Goal: Check status: Check status

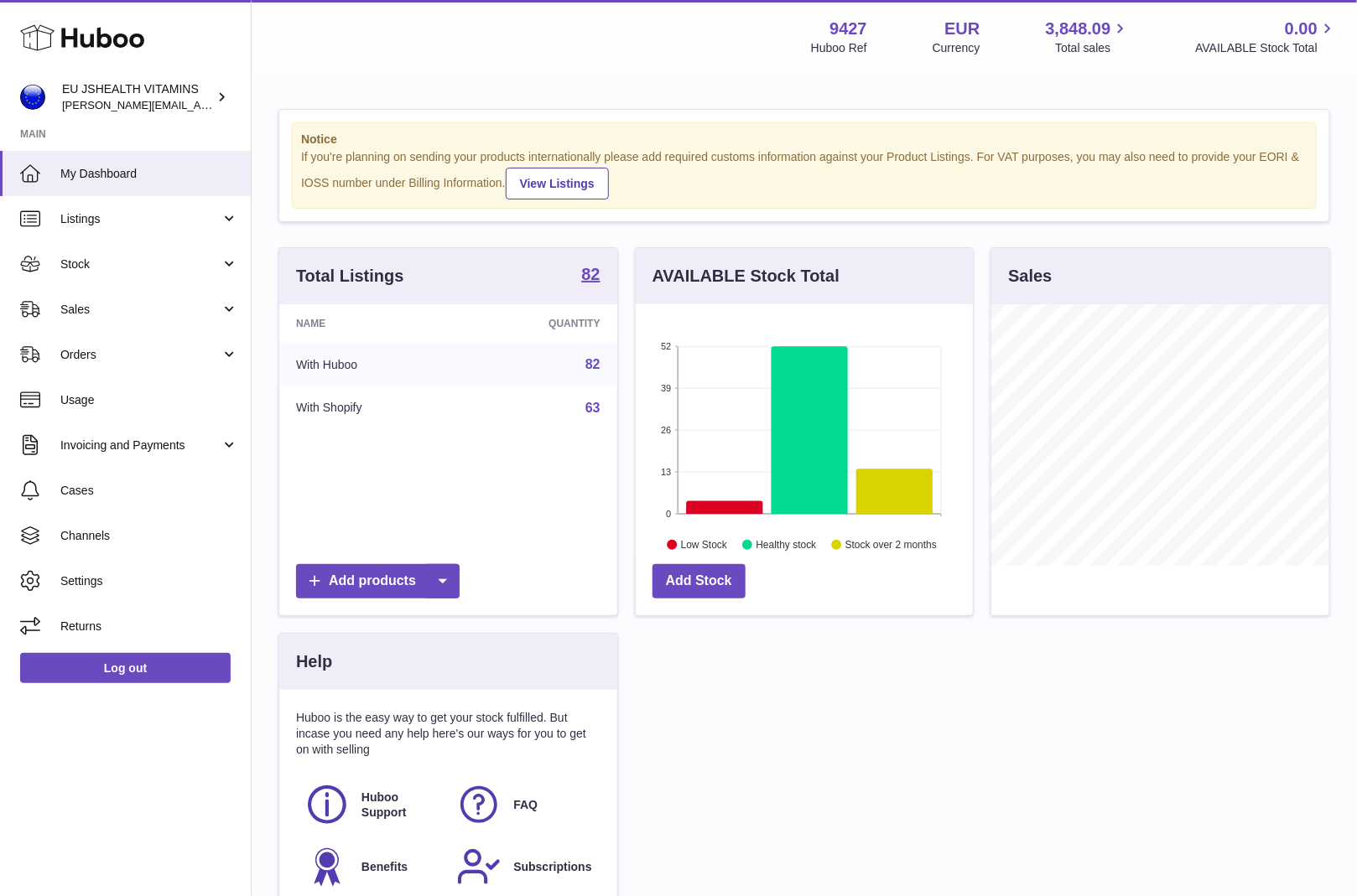
scroll to position [262, 338]
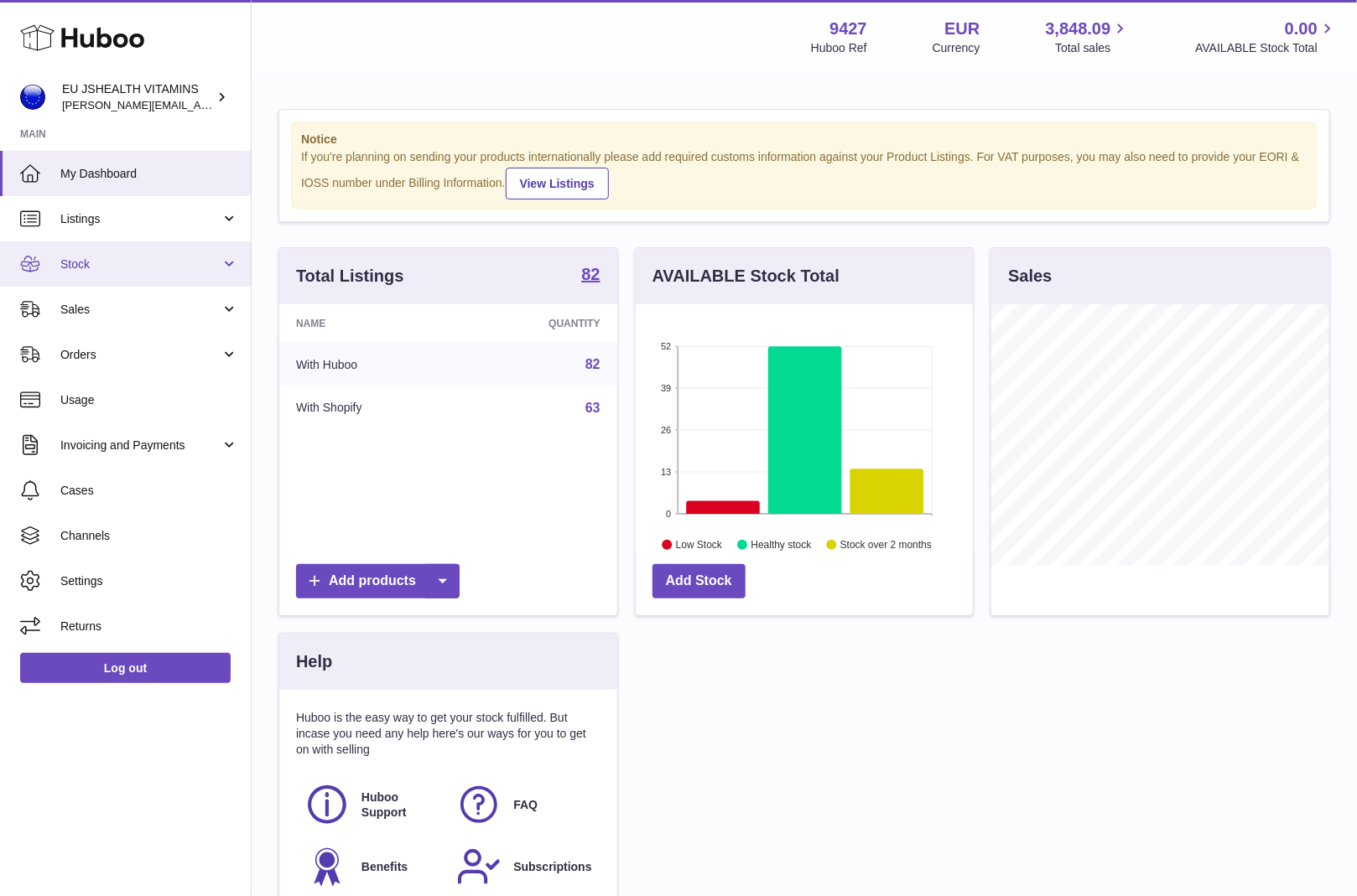
click at [137, 271] on span "Stock" at bounding box center [140, 265] width 160 height 16
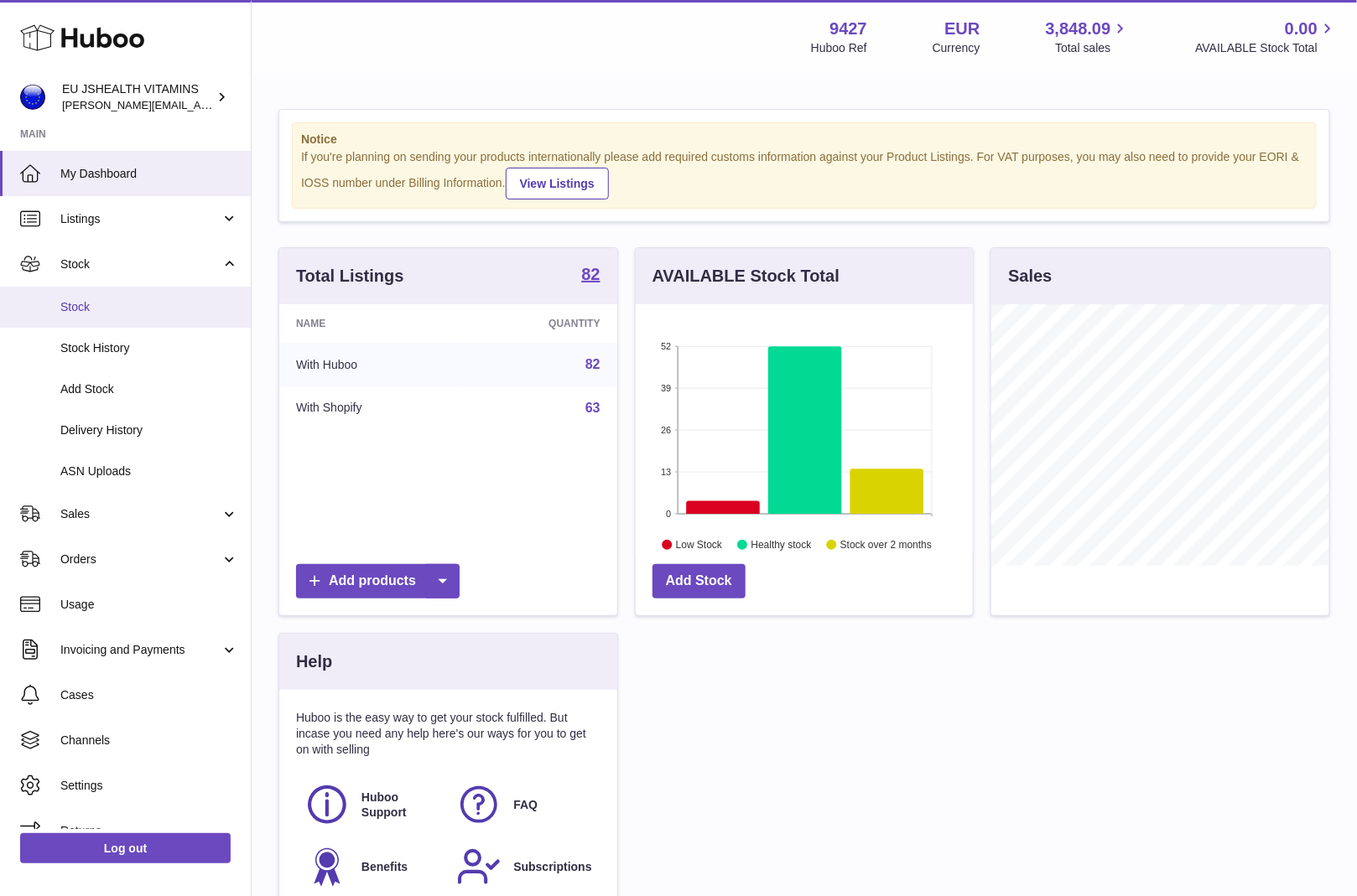
click at [136, 317] on link "Stock" at bounding box center [125, 306] width 250 height 41
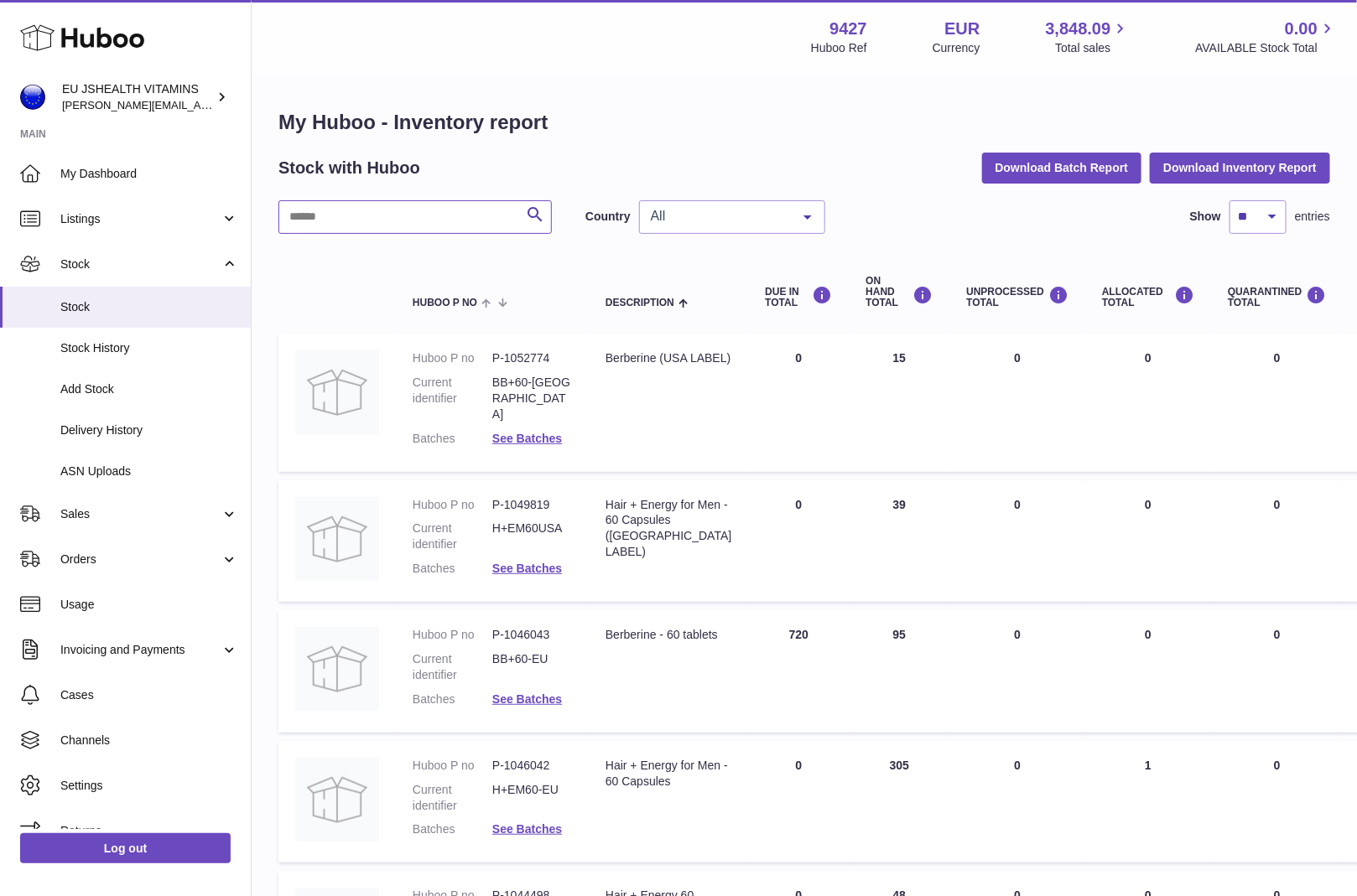
click at [357, 226] on input "text" at bounding box center [415, 217] width 274 height 33
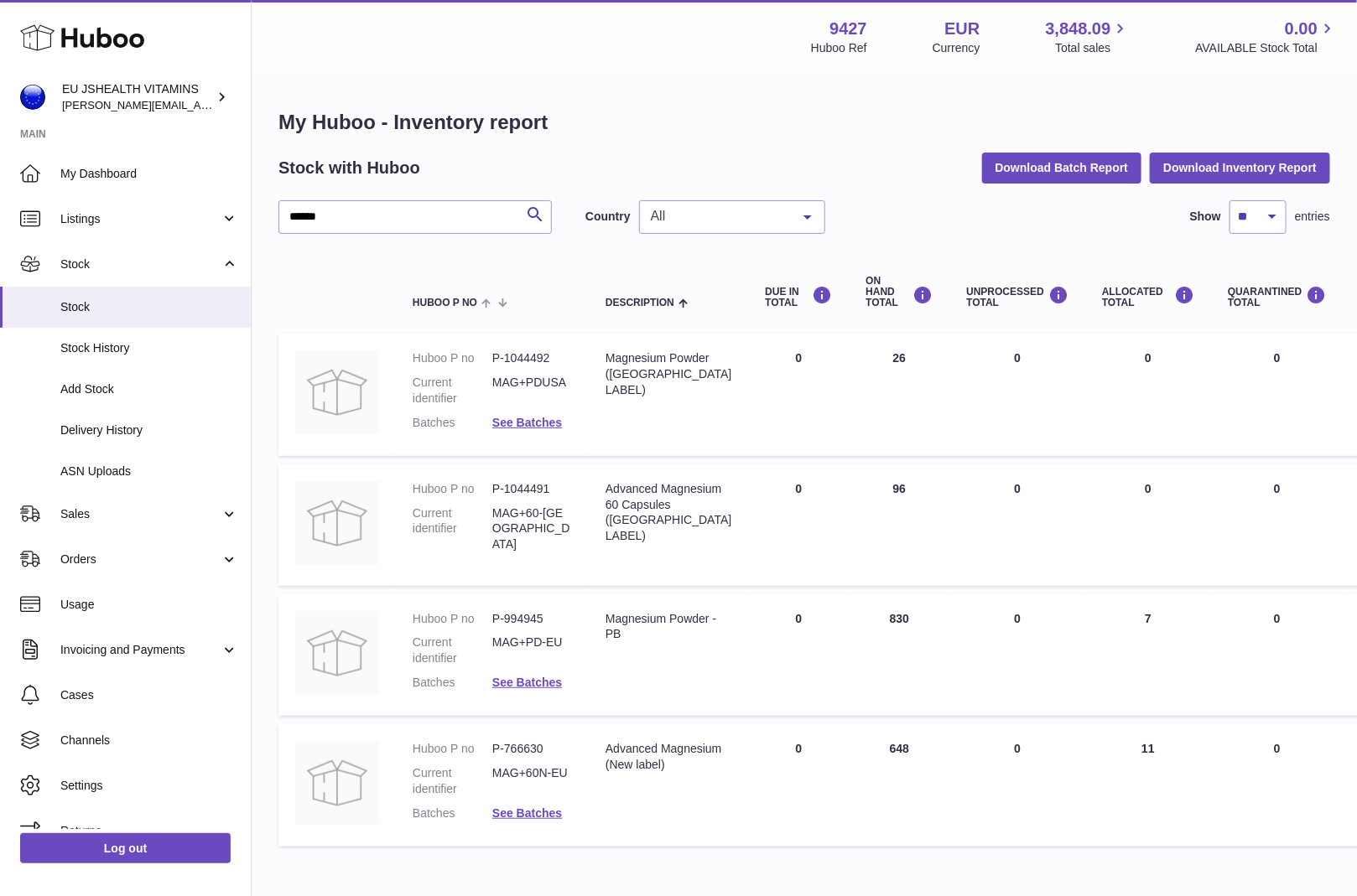
click at [518, 751] on dd "P-766630" at bounding box center [532, 749] width 80 height 16
copy dd "766630"
click at [396, 210] on input "******" at bounding box center [415, 217] width 274 height 33
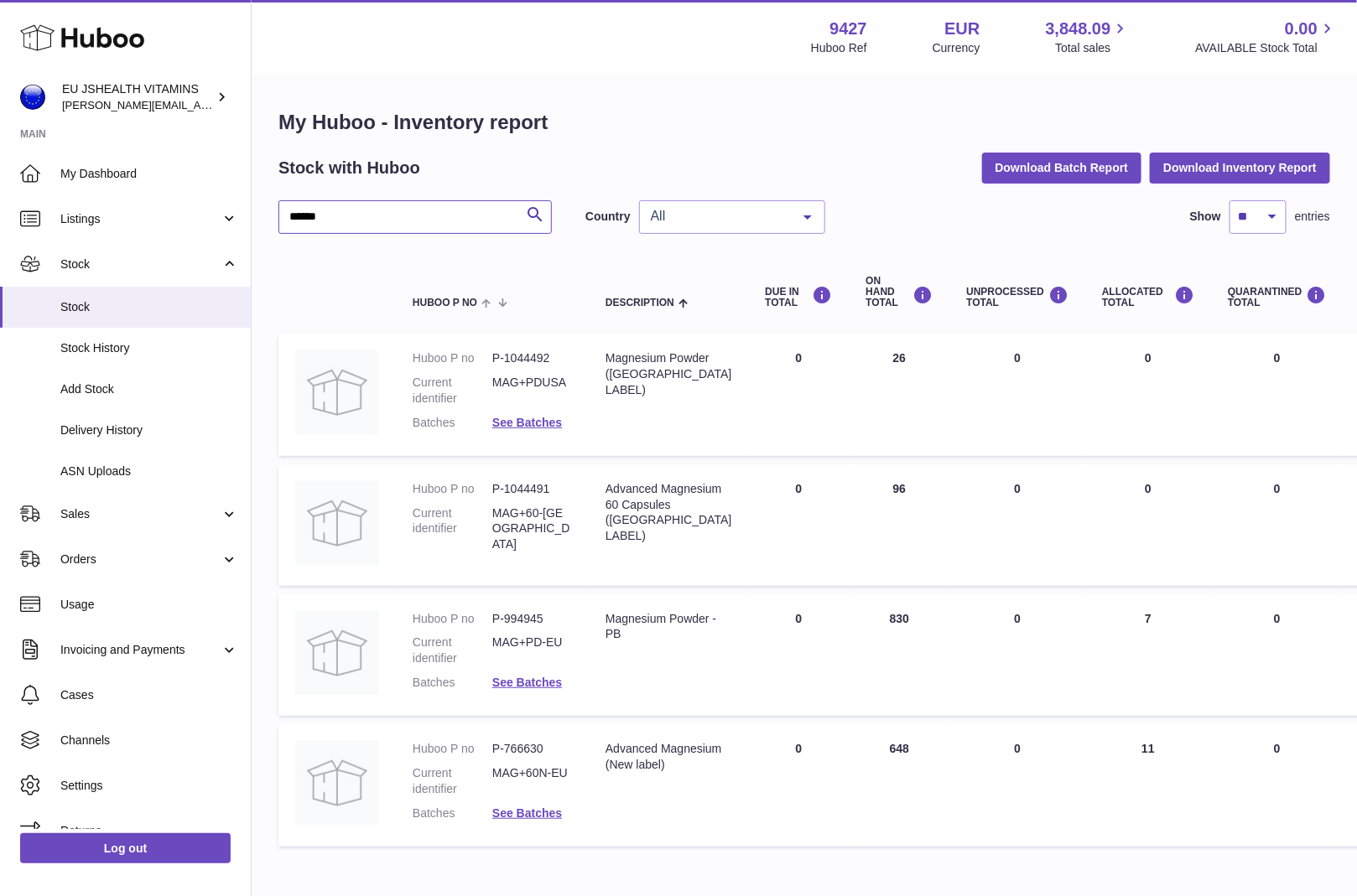
paste input "text"
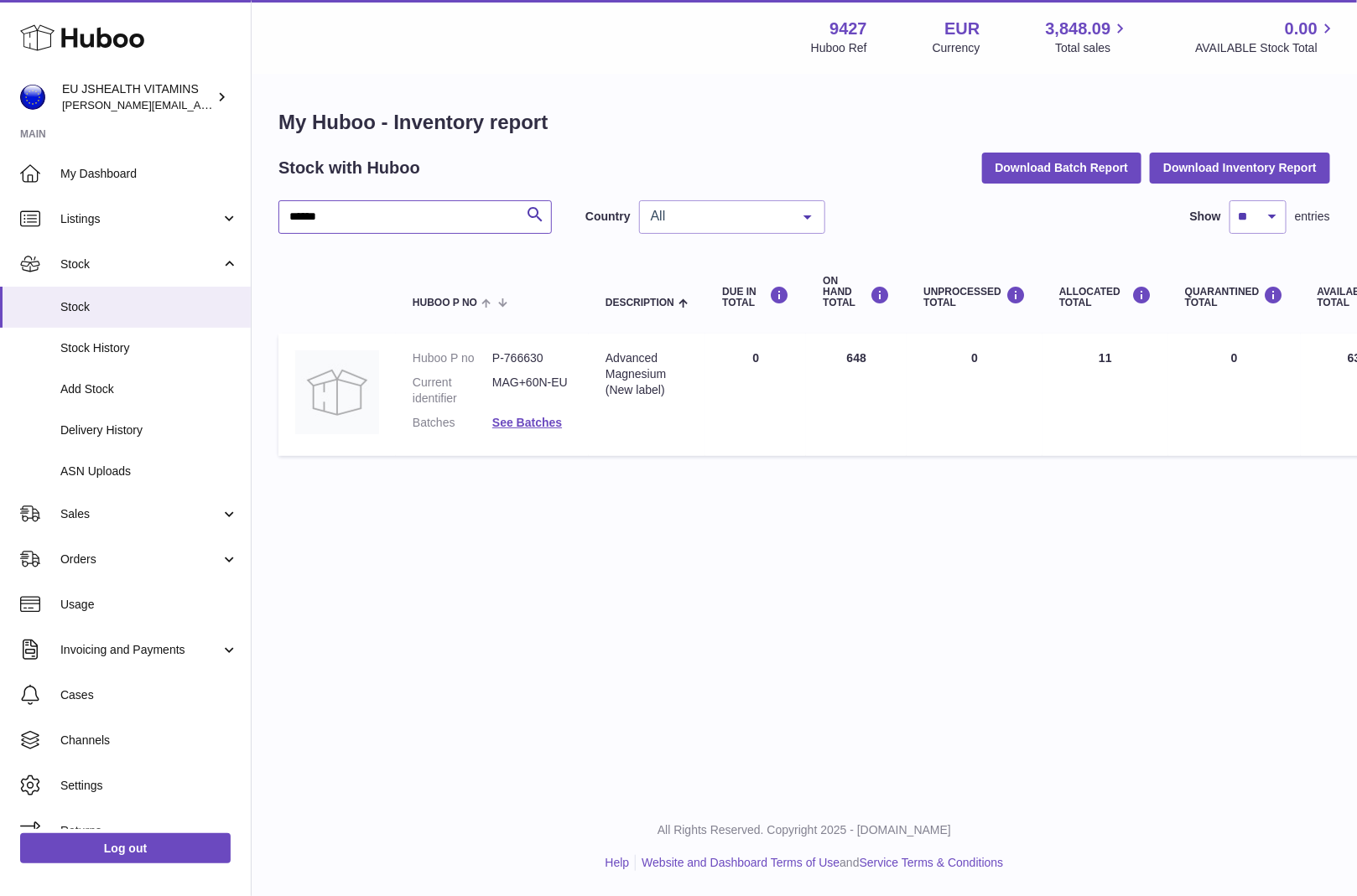
type input "******"
click at [531, 425] on link "See Batches" at bounding box center [527, 422] width 70 height 14
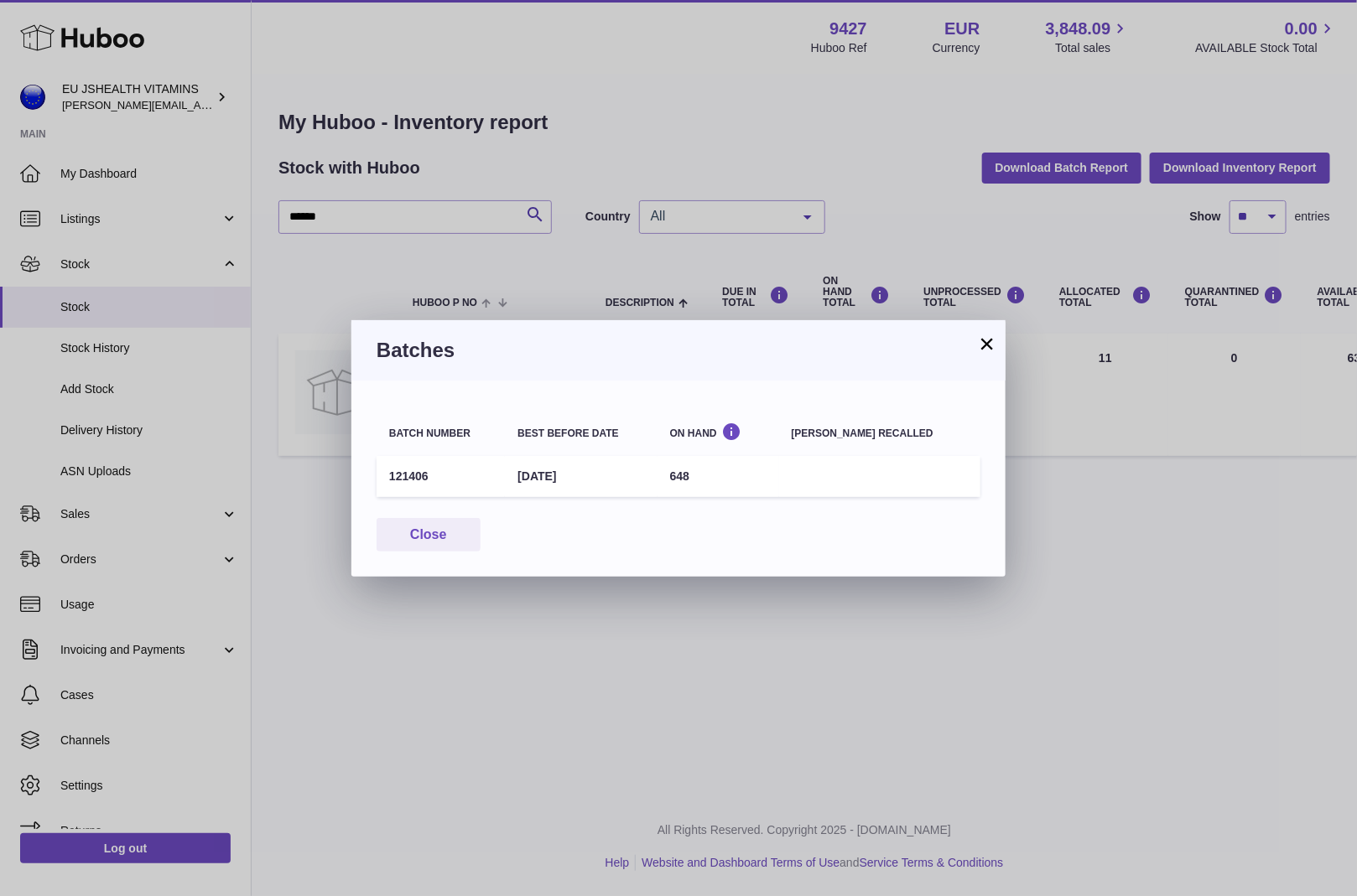
click at [240, 658] on div "× Batches Batch number Best before date On Hand Batch recalled 121406 31st May …" at bounding box center [678, 448] width 1357 height 896
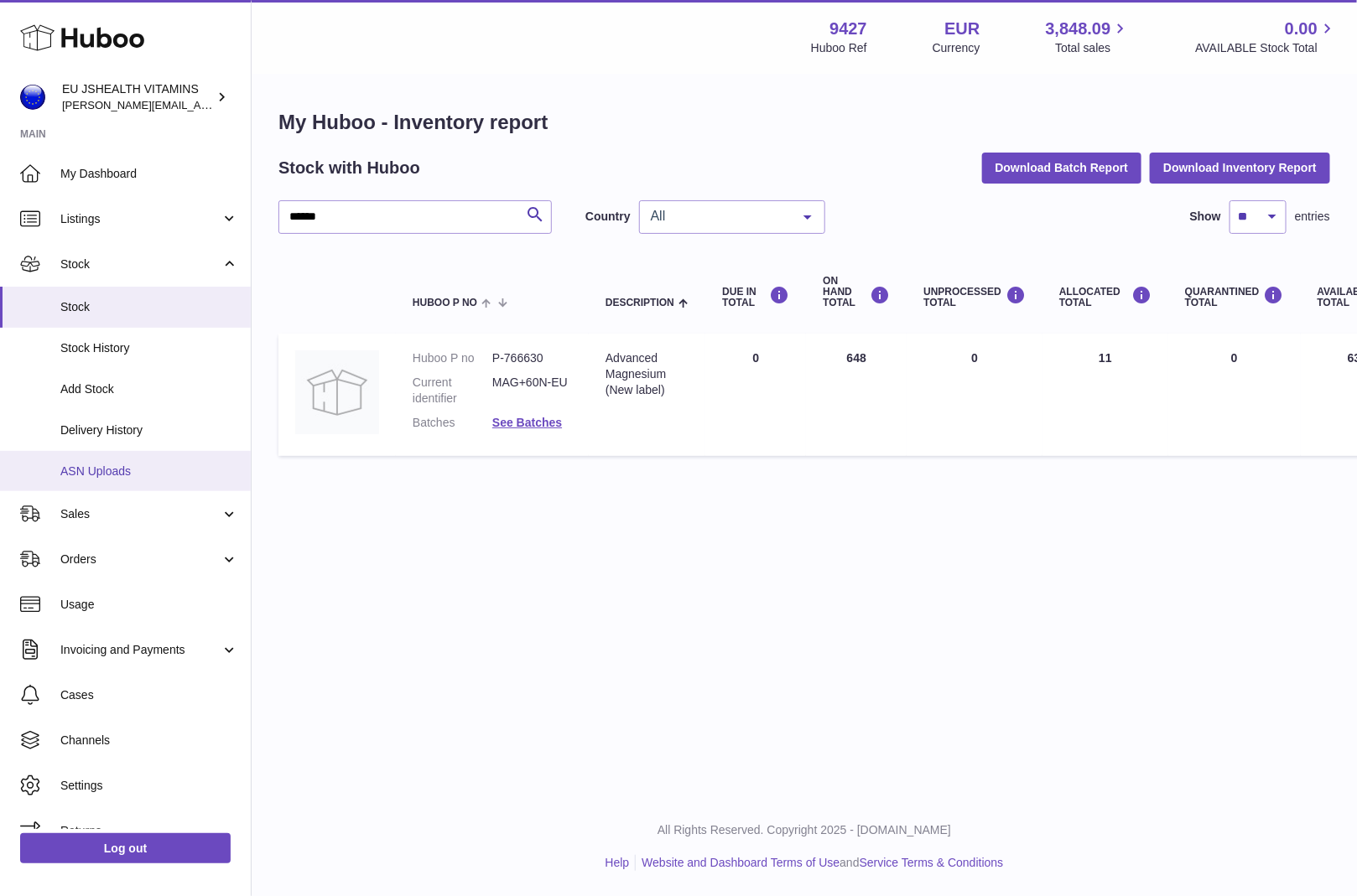
click at [145, 477] on span "ASN Uploads" at bounding box center [149, 471] width 178 height 16
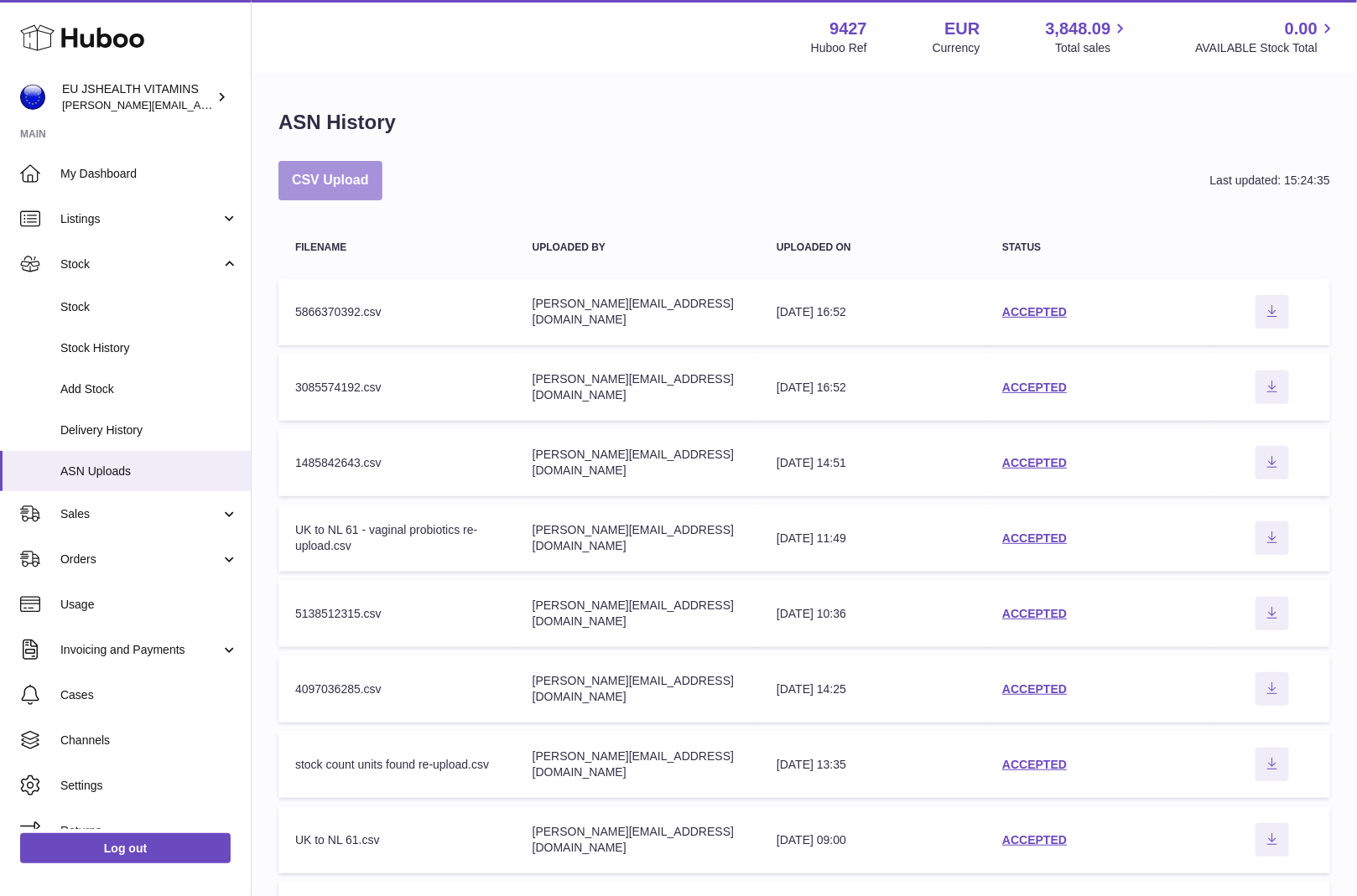
click at [351, 190] on button "CSV Upload" at bounding box center [330, 181] width 104 height 40
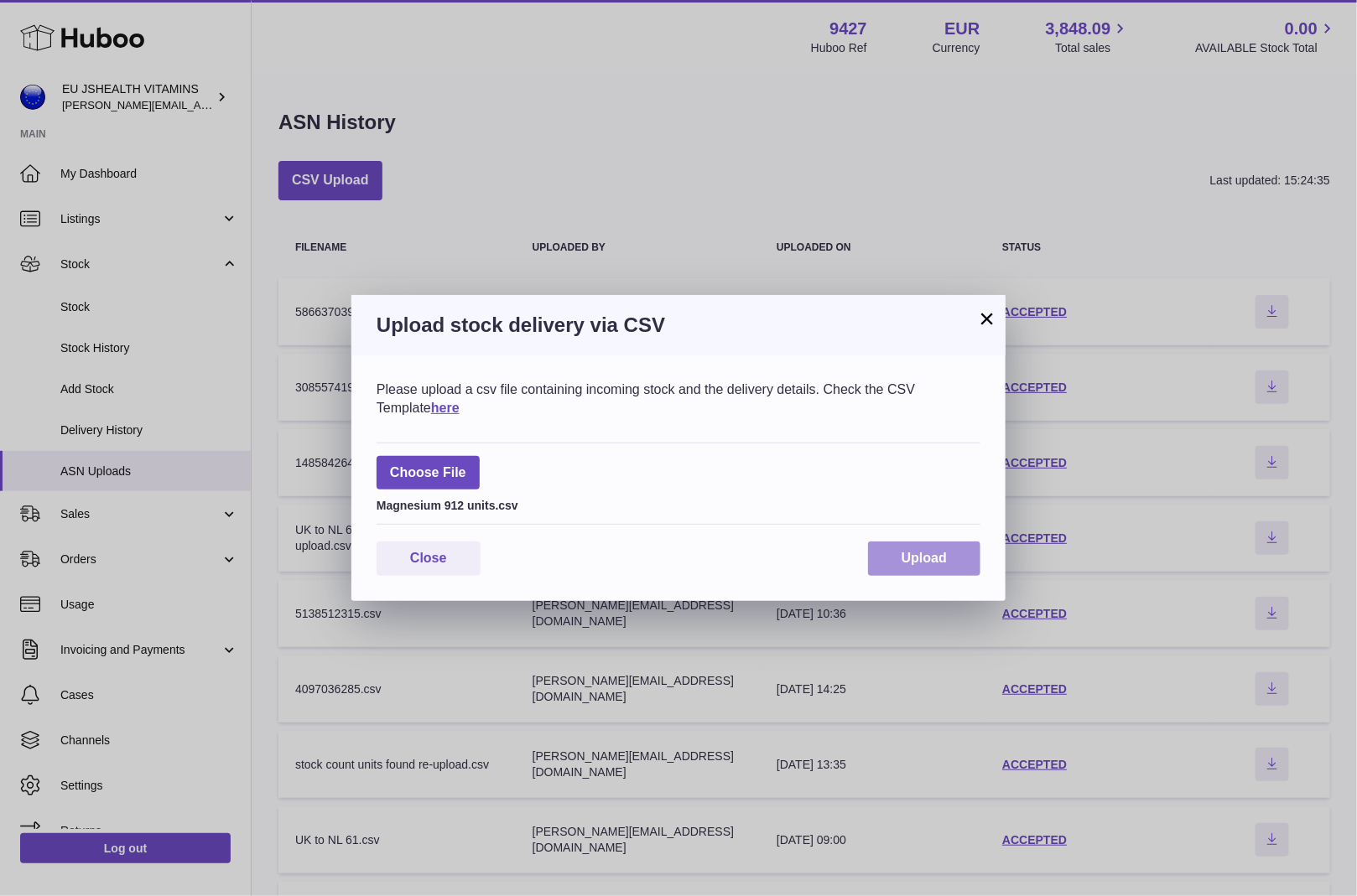
click at [903, 554] on span "Upload" at bounding box center [924, 558] width 45 height 14
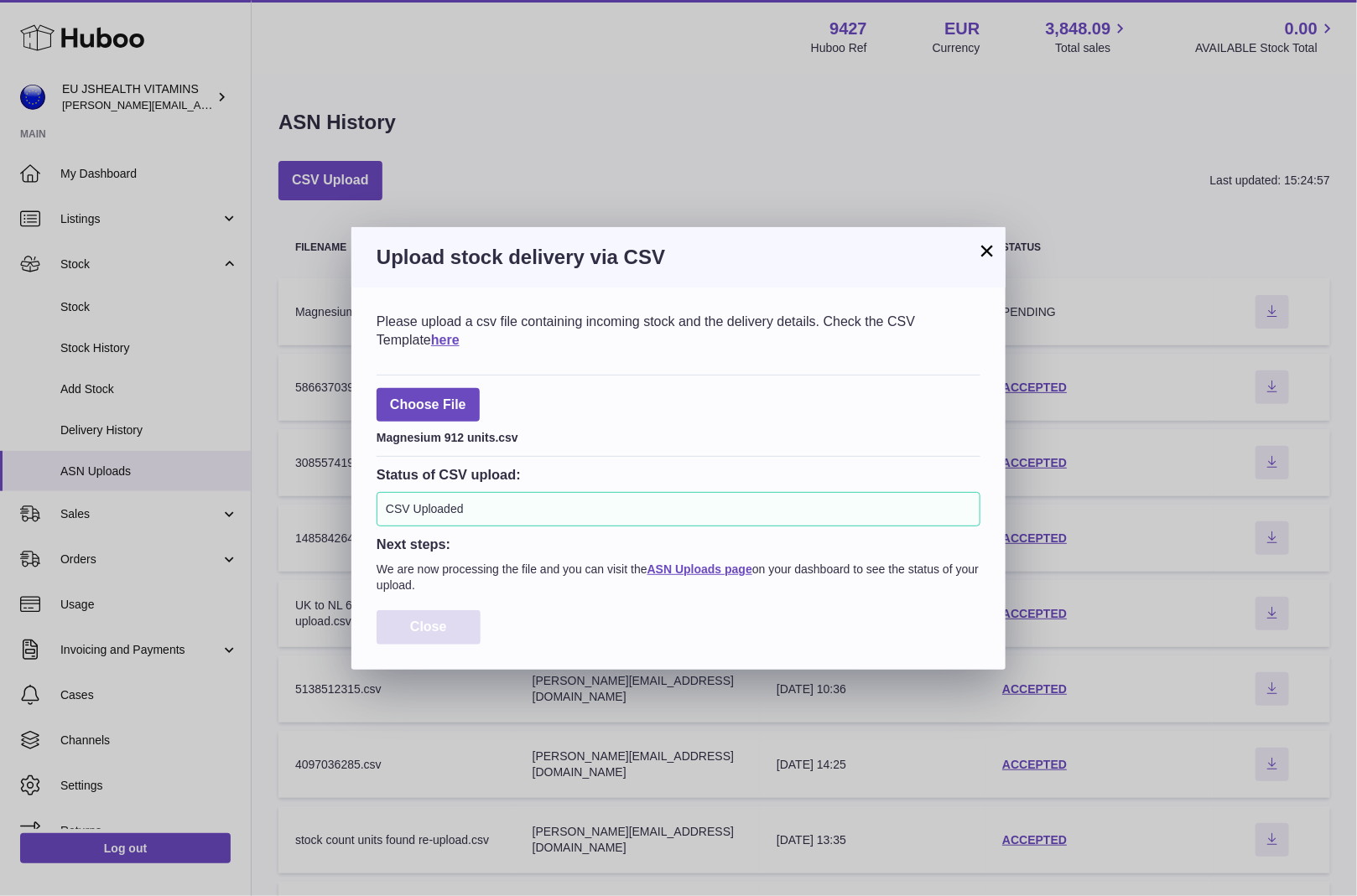
click at [446, 613] on button "Close" at bounding box center [428, 628] width 104 height 34
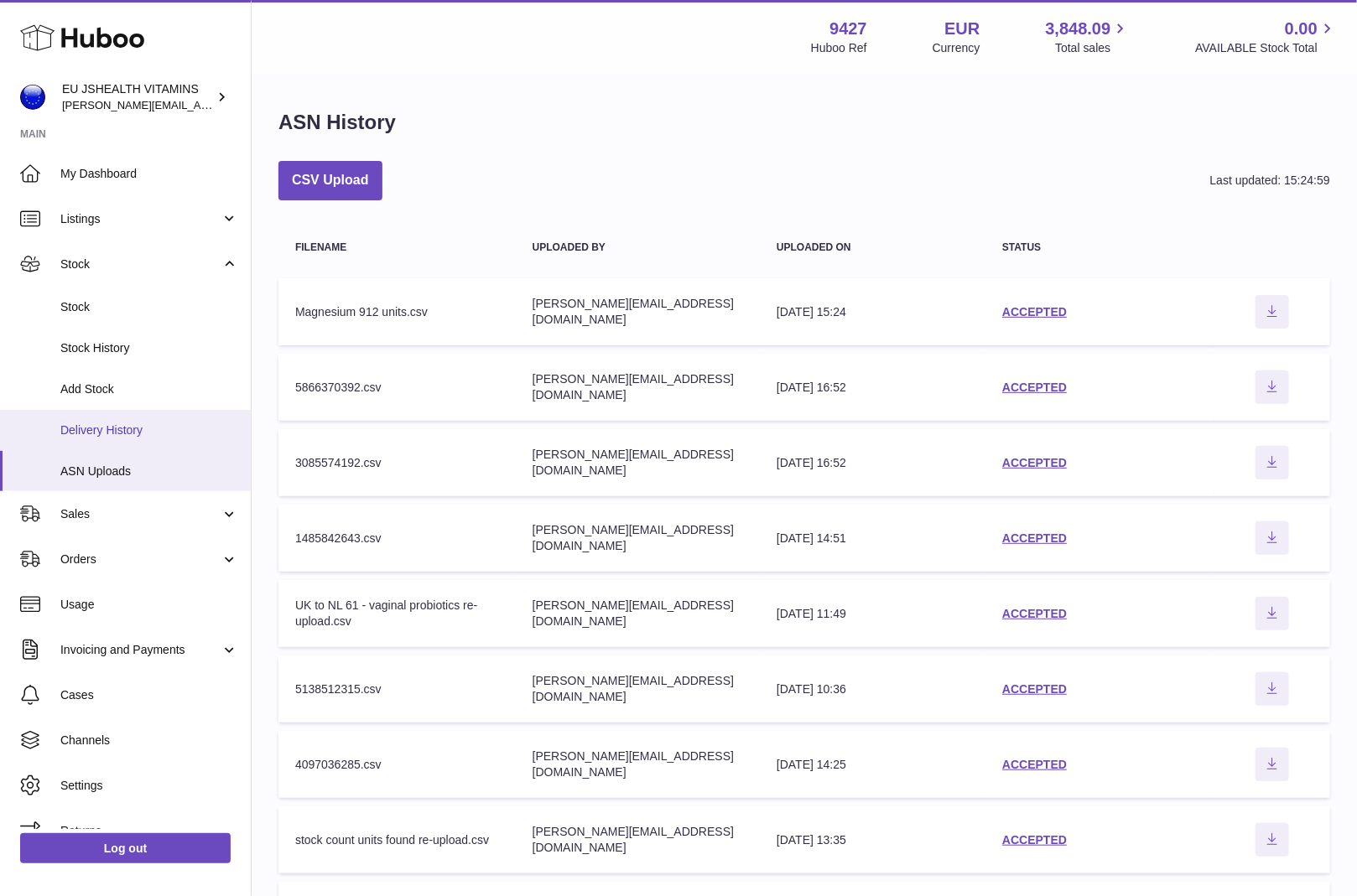
click at [154, 425] on span "Delivery History" at bounding box center [149, 431] width 178 height 16
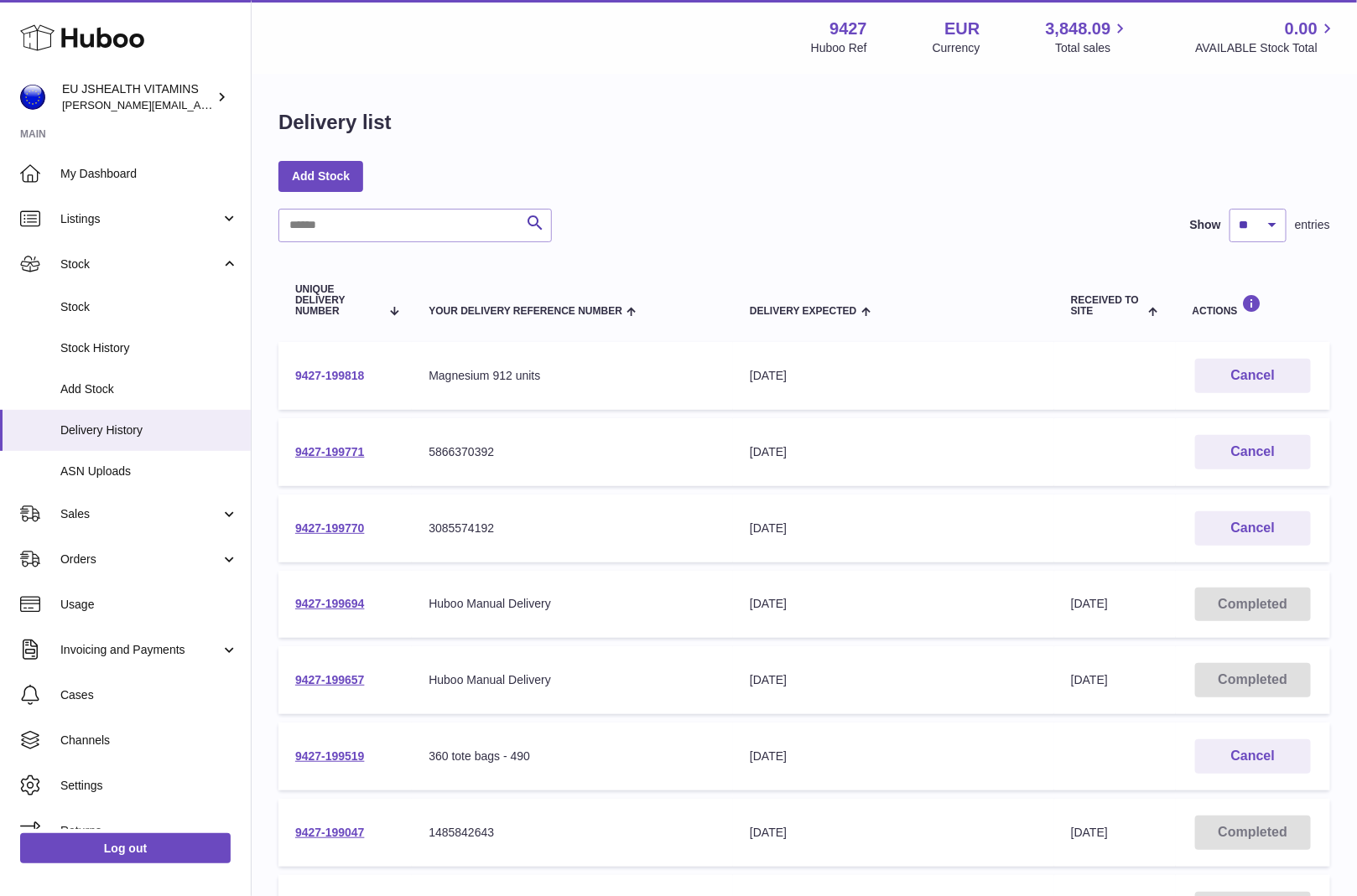
click at [351, 373] on link "9427-199818" at bounding box center [330, 375] width 70 height 14
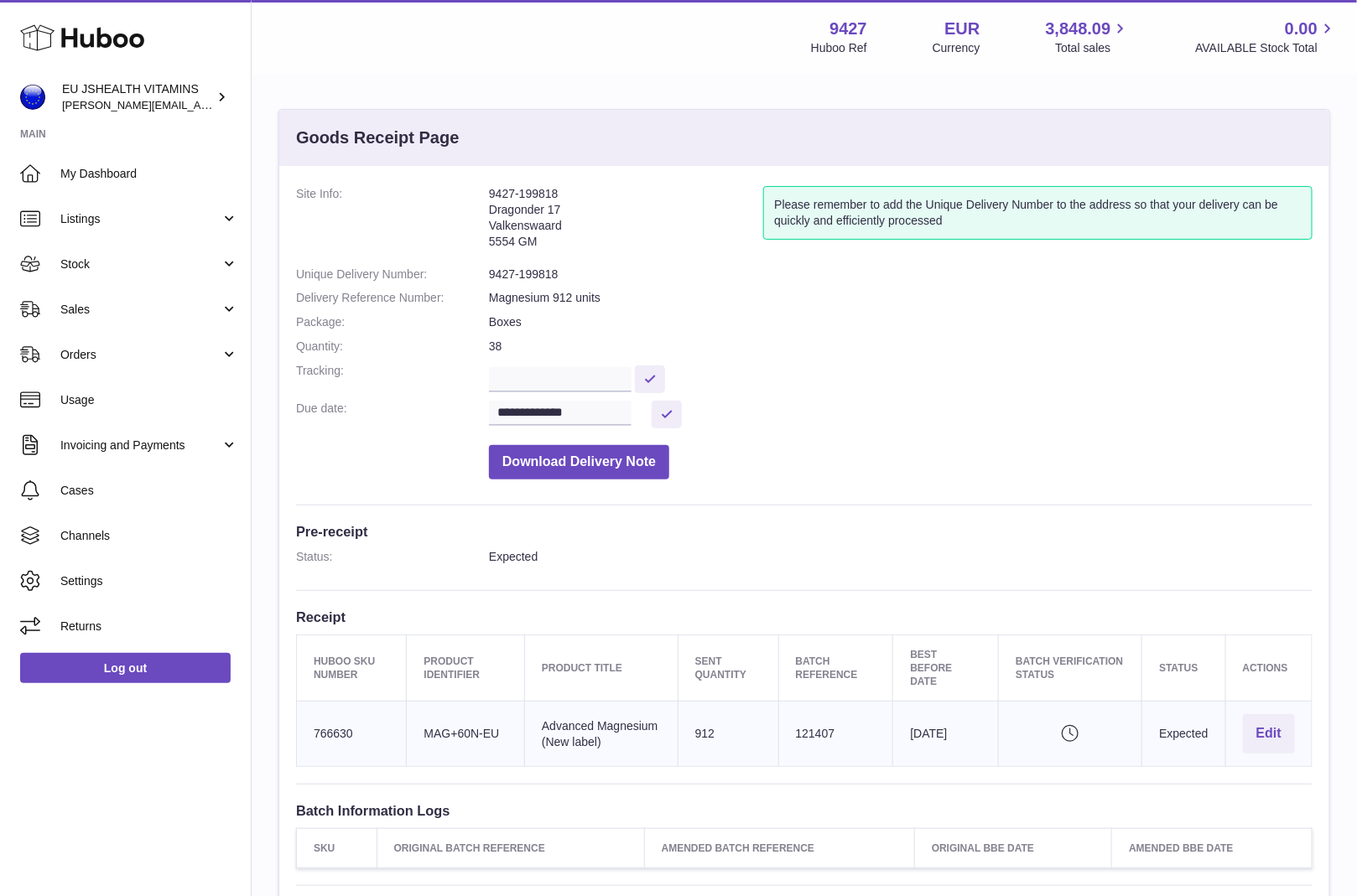
click at [552, 262] on dl "**********" at bounding box center [804, 337] width 1016 height 302
click at [547, 280] on dd "9427-199818" at bounding box center [900, 275] width 823 height 16
copy dl "9427-199818"
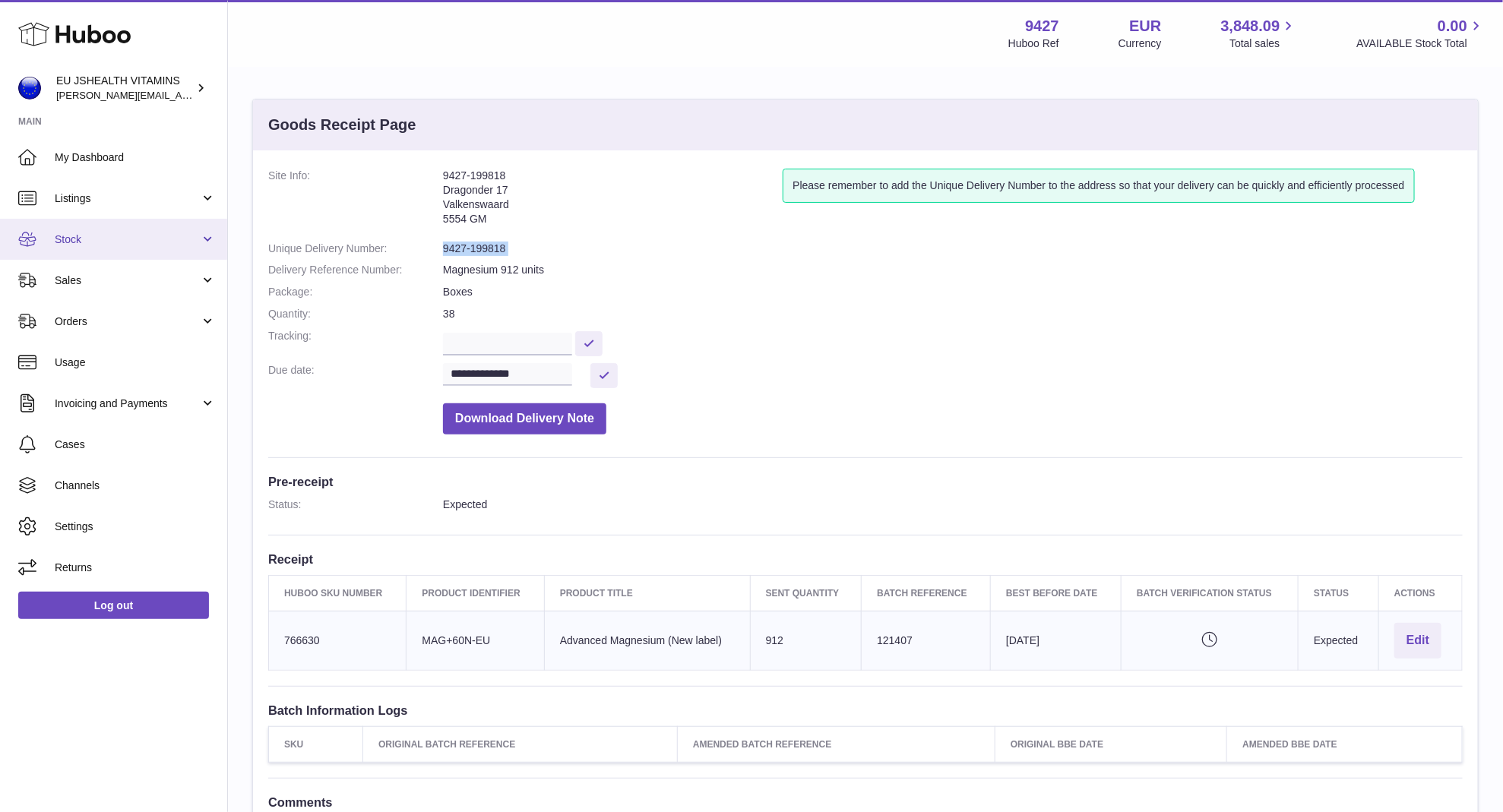
click at [133, 250] on link "Stock" at bounding box center [113, 239] width 227 height 41
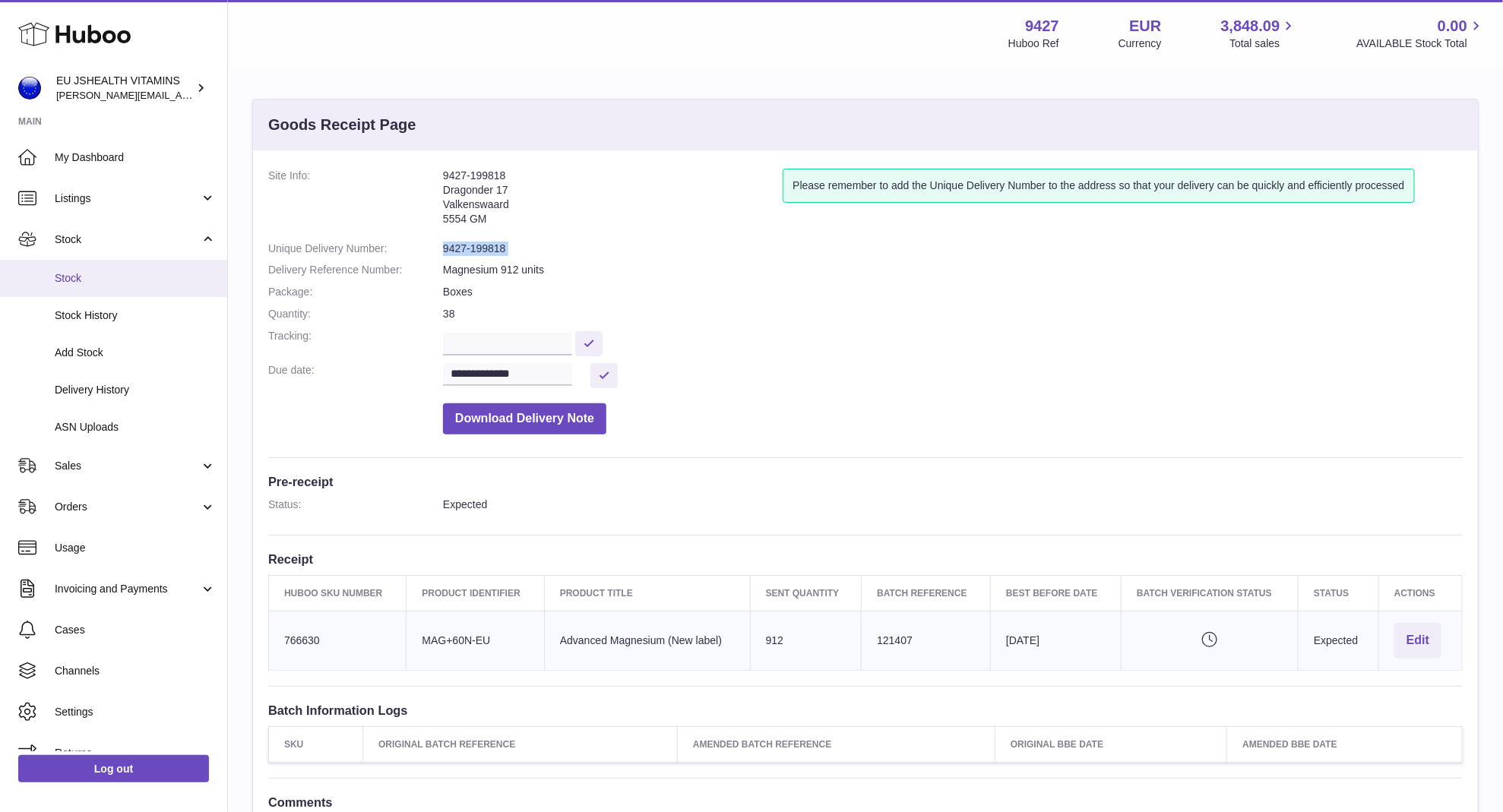
click at [124, 274] on span "Stock" at bounding box center [135, 278] width 161 height 15
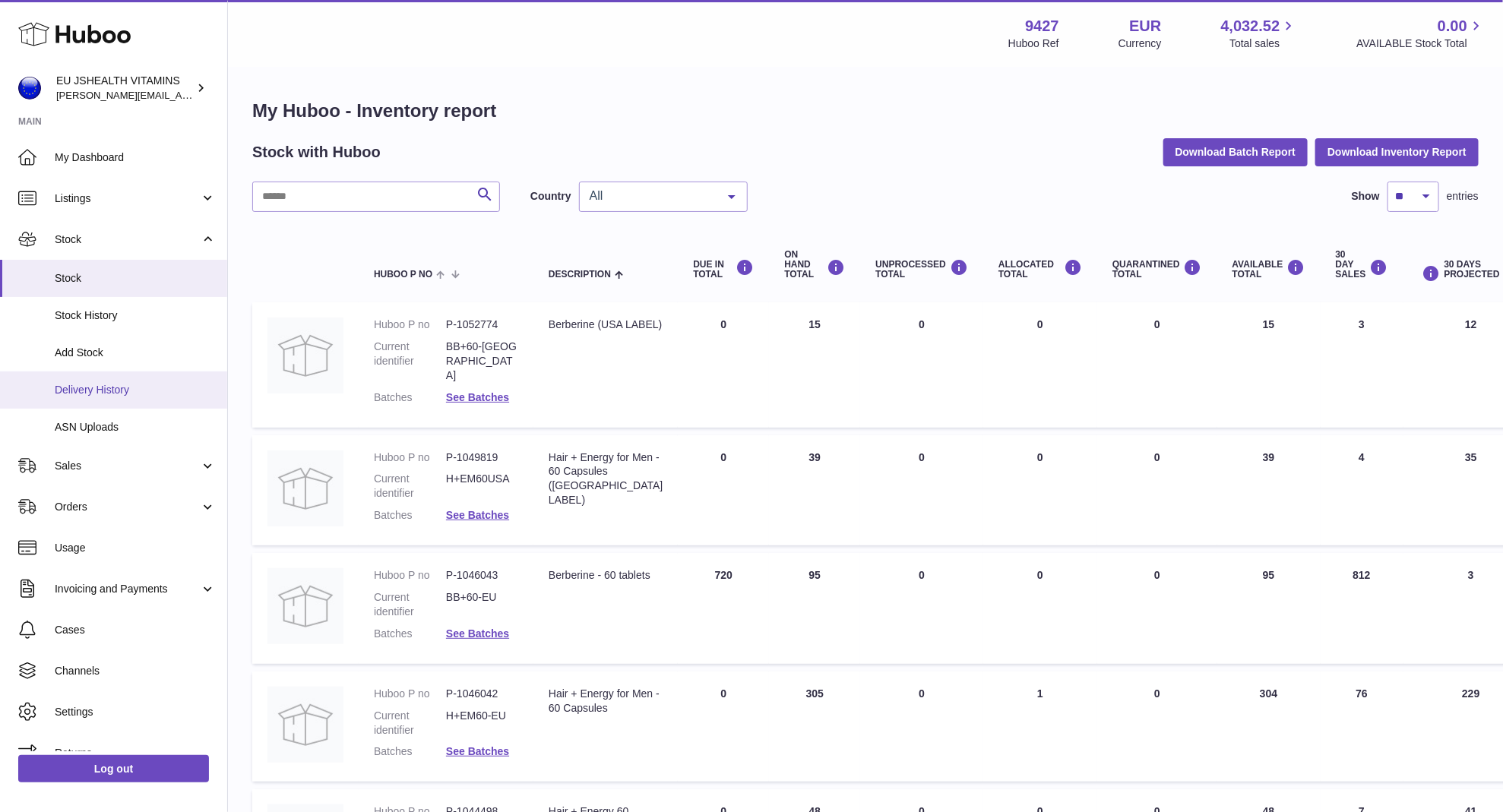
click at [160, 385] on span "Delivery History" at bounding box center [135, 390] width 161 height 15
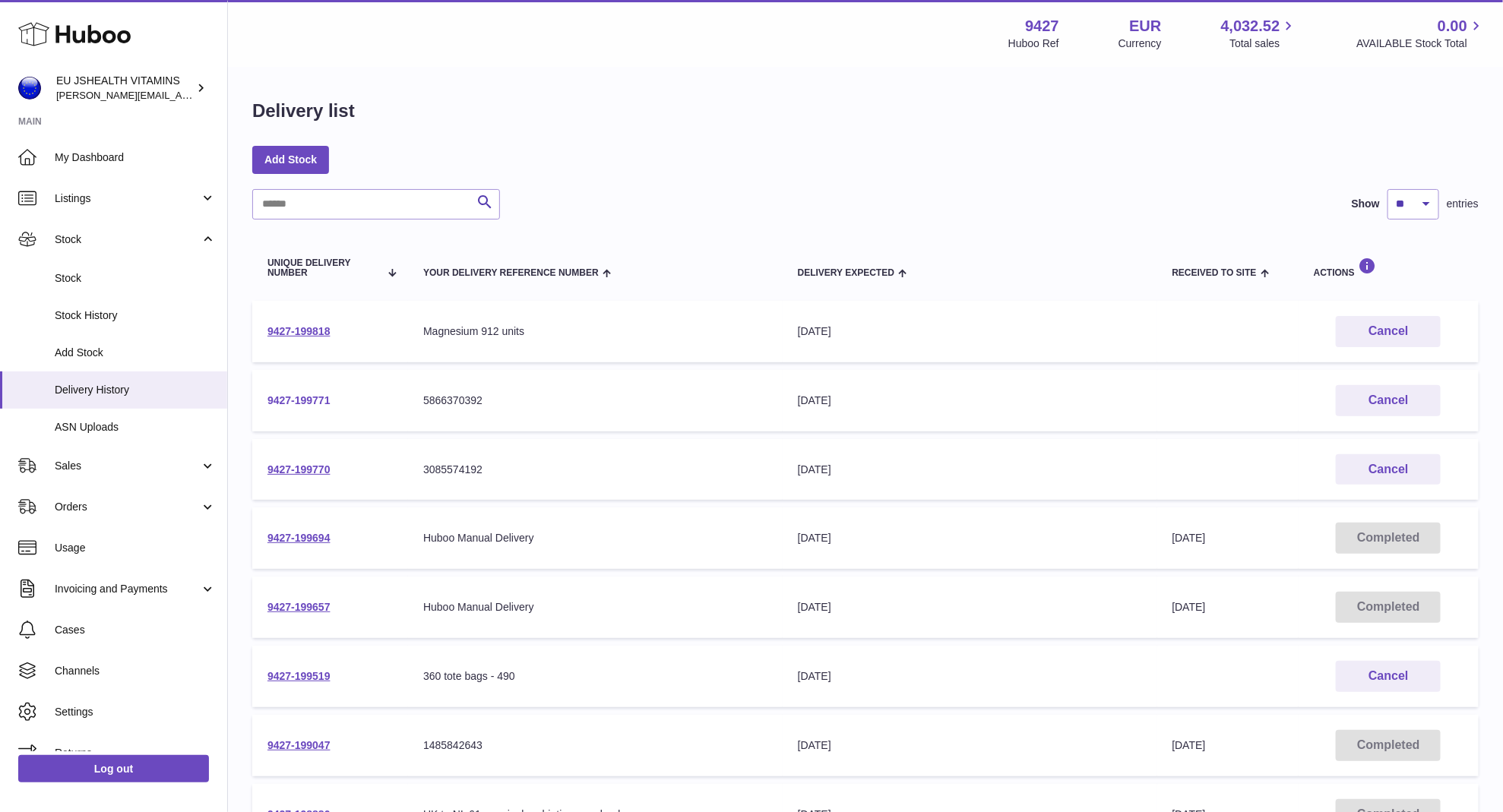
click at [284, 396] on link "9427-199771" at bounding box center [299, 400] width 63 height 12
click at [309, 472] on link "9427-199770" at bounding box center [299, 469] width 63 height 12
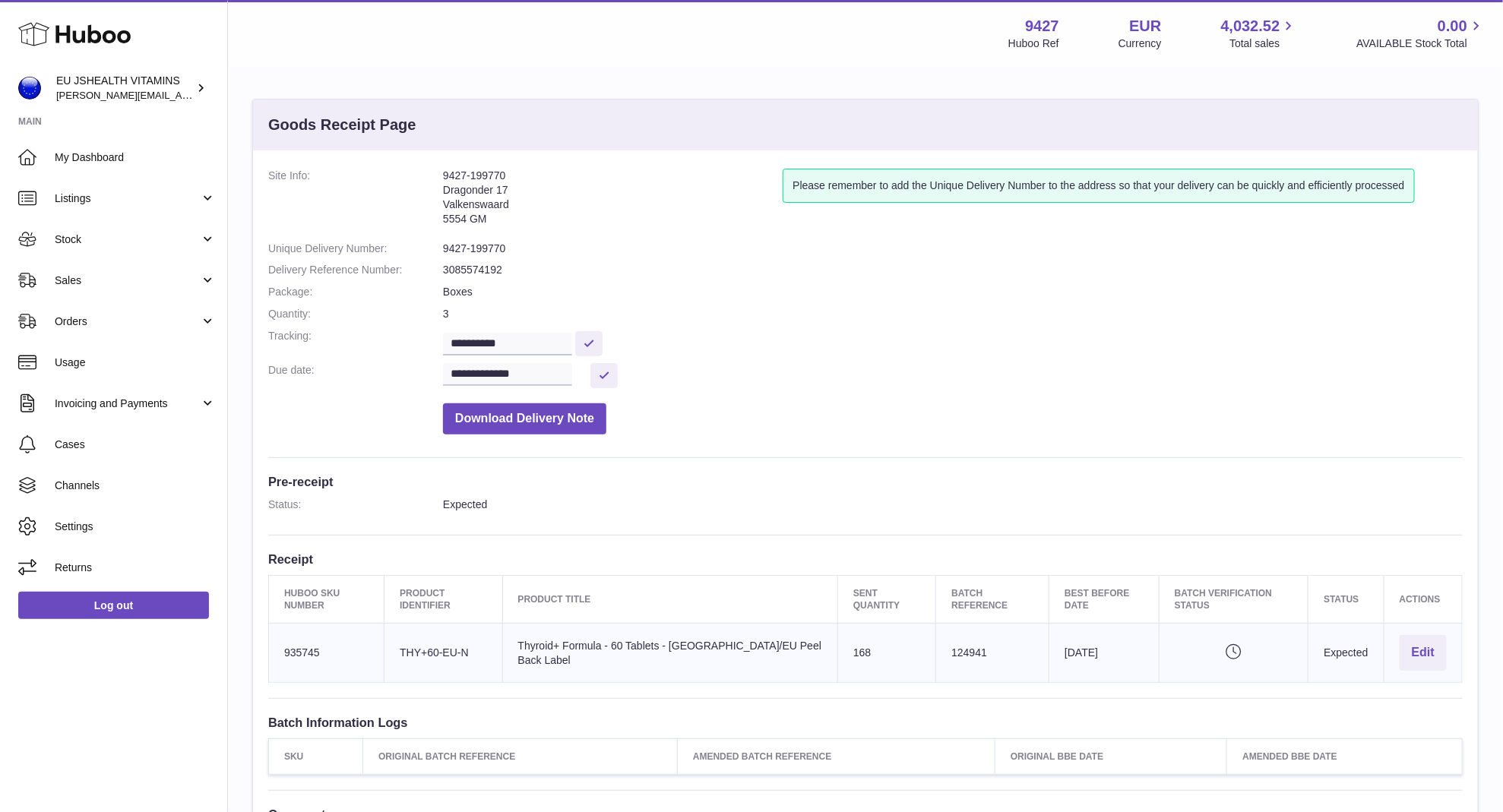
click at [309, 656] on td "Huboo SKU Number 935745" at bounding box center [327, 653] width 115 height 59
copy td "935745"
click at [943, 647] on td "Batch Reference 124941" at bounding box center [992, 653] width 113 height 59
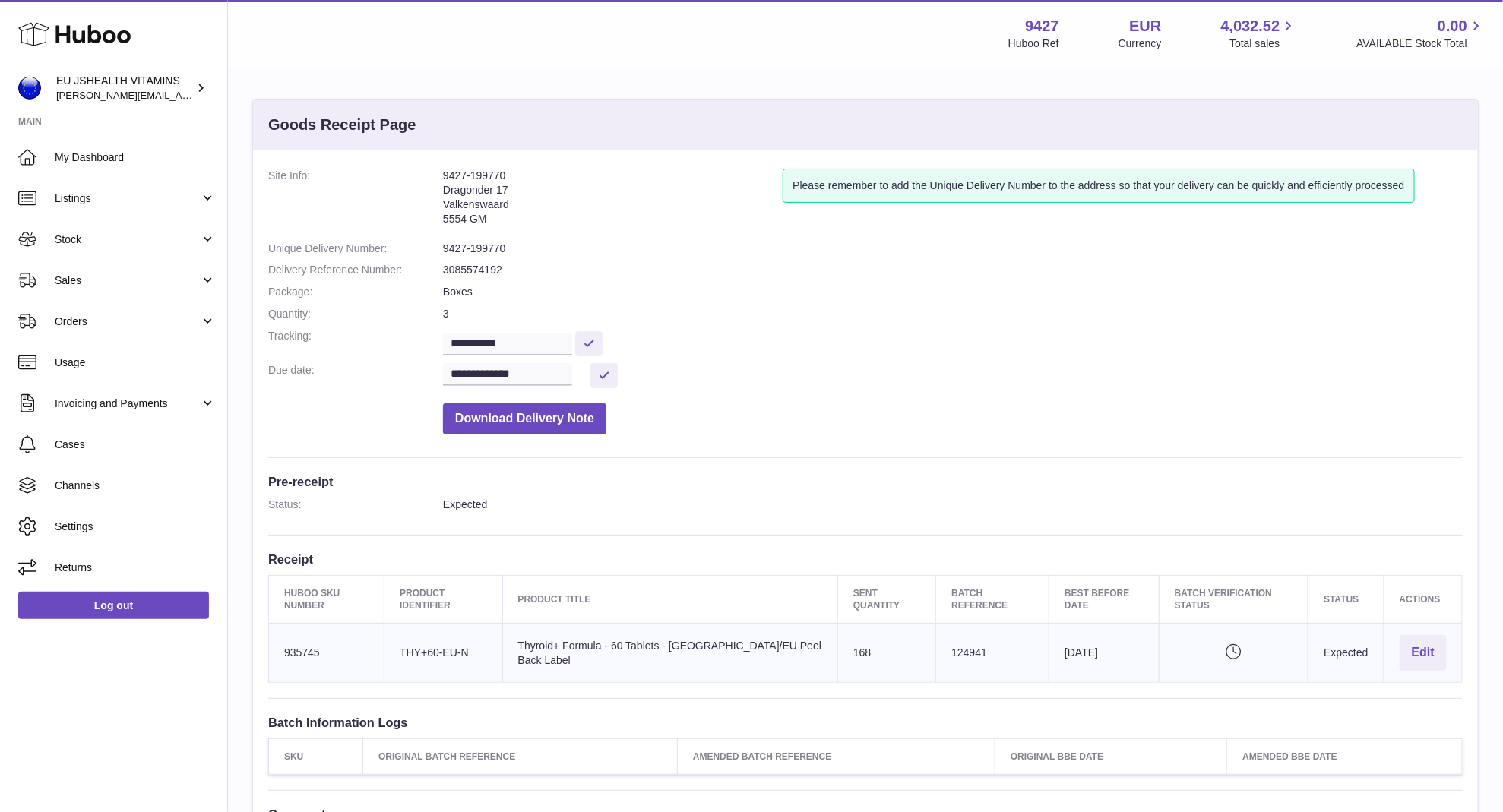
copy td "124941"
click at [178, 602] on link "Log out" at bounding box center [113, 605] width 191 height 27
